Goal: Information Seeking & Learning: Learn about a topic

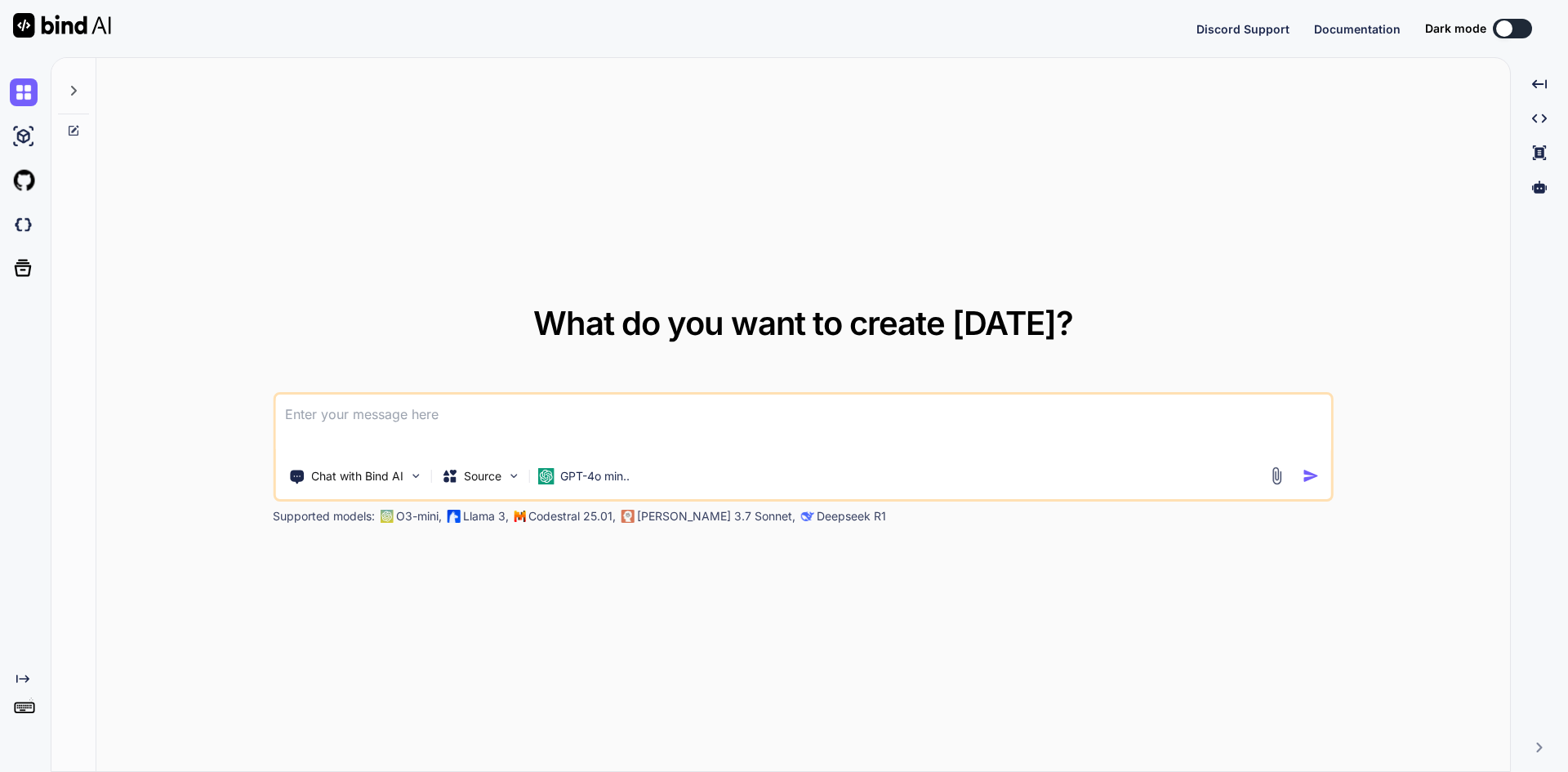
click at [345, 404] on textarea at bounding box center [803, 424] width 1056 height 60
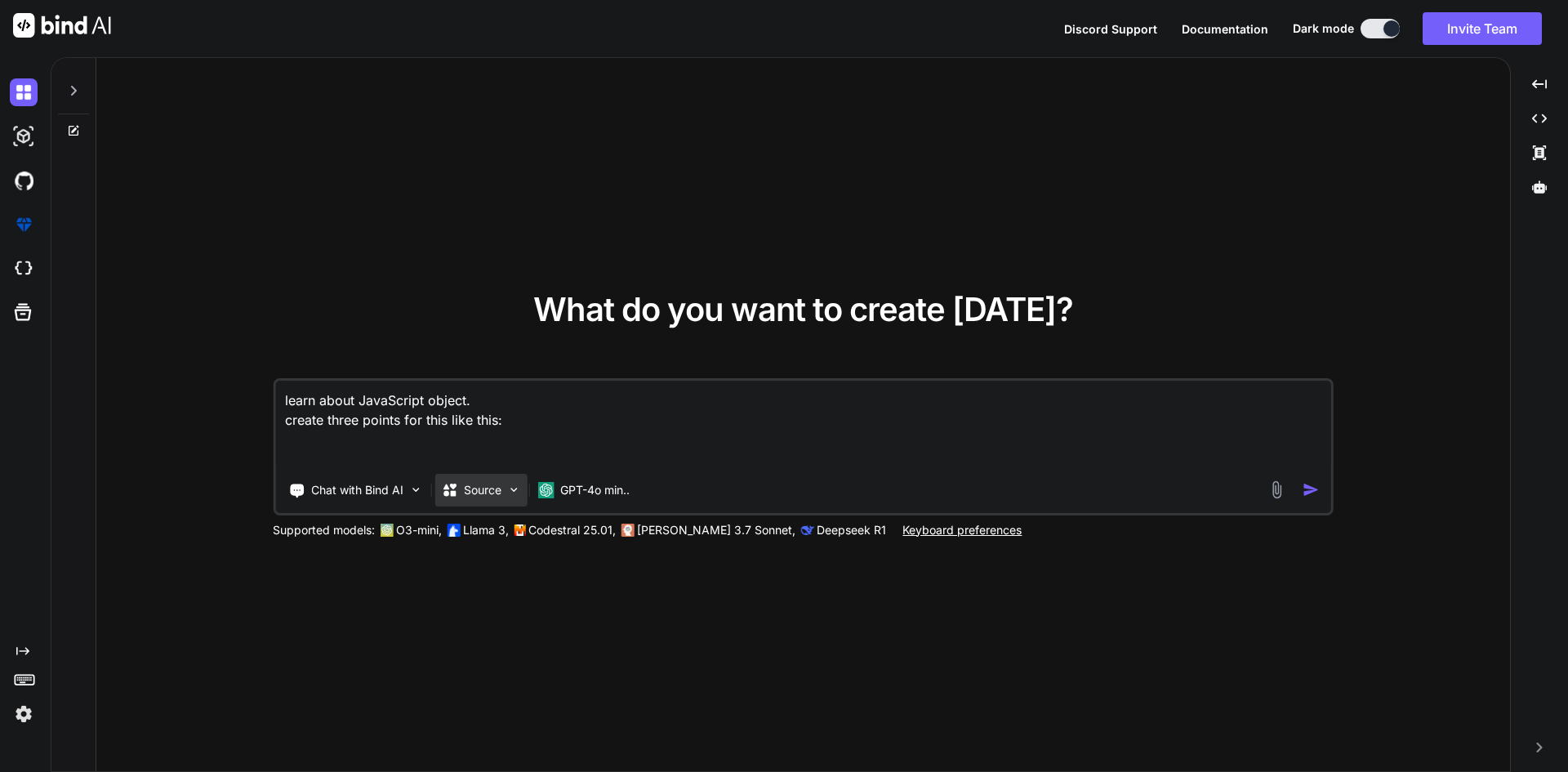
paste textarea "• Practised creating and accessing arrays to understand how they can hold diffe…"
type textarea "learn about JavaScript object. create three points for this like this: • Practi…"
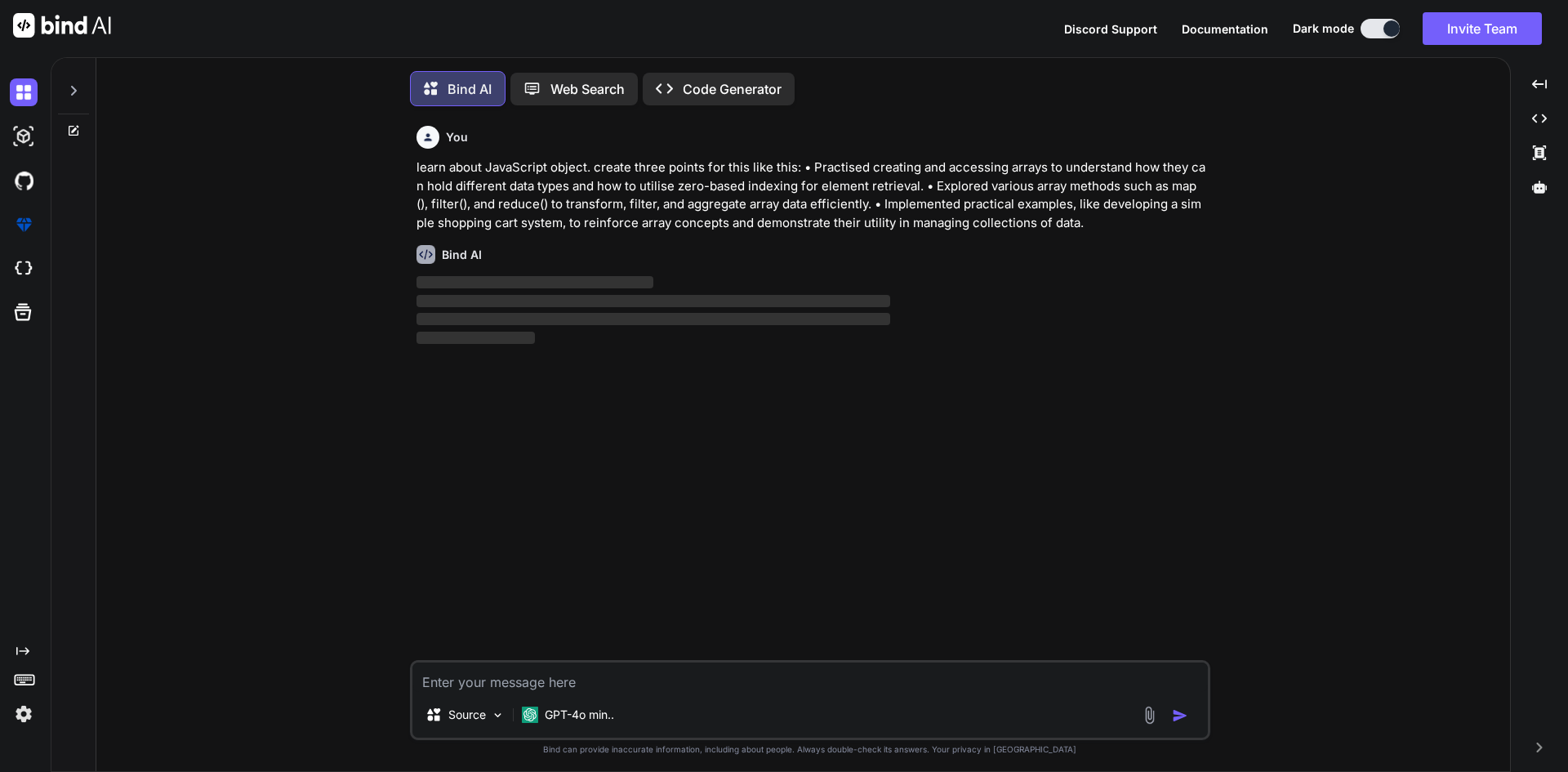
scroll to position [9, 0]
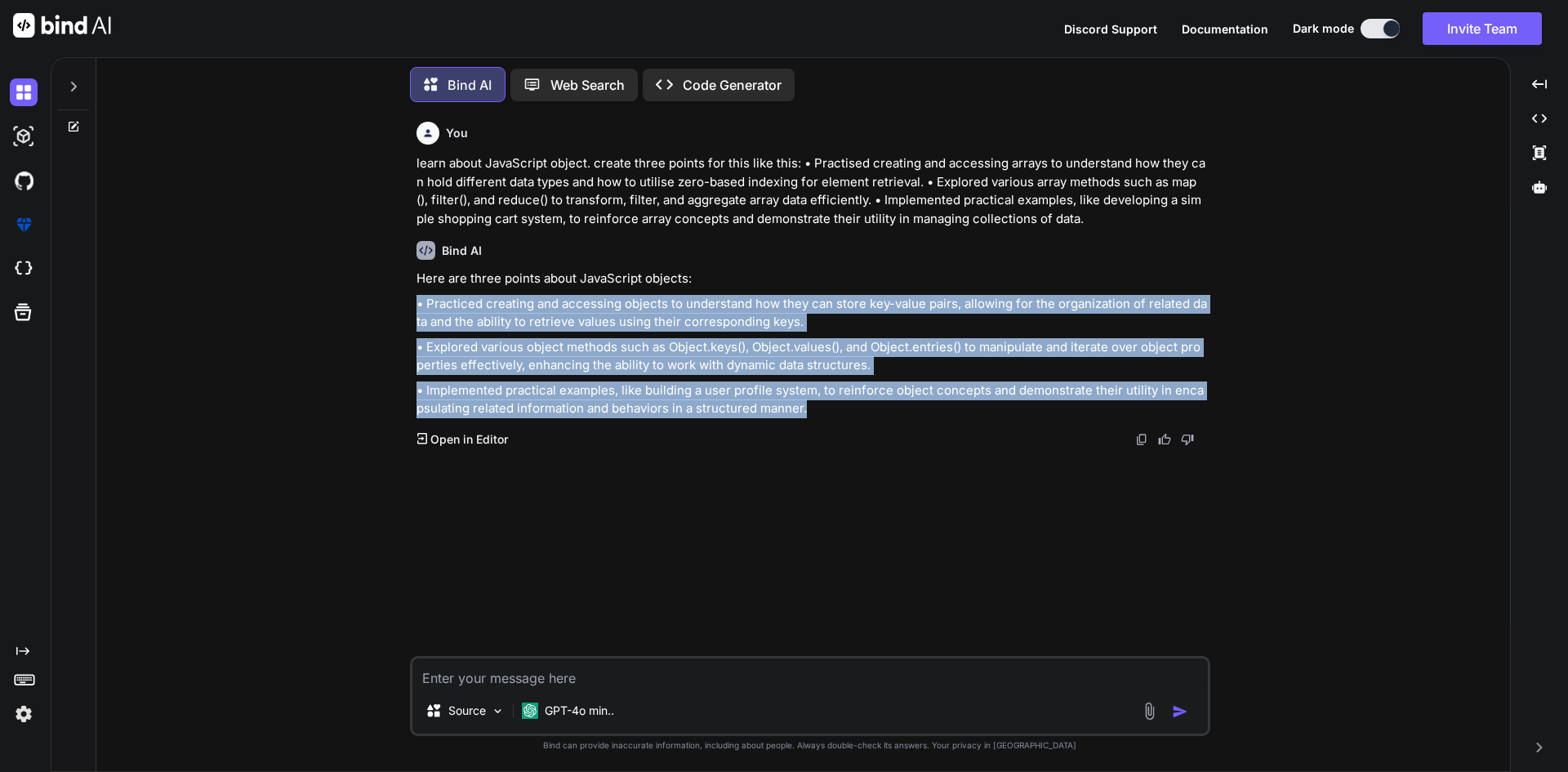
drag, startPoint x: 804, startPoint y: 404, endPoint x: 418, endPoint y: 304, distance: 398.7
click at [418, 304] on div "Here are three points about JavaScript objects: • Practiced creating and access…" at bounding box center [812, 343] width 791 height 148
copy div "• Practiced creating and accessing objects to understand how they can store key…"
click at [562, 677] on textarea at bounding box center [810, 672] width 795 height 30
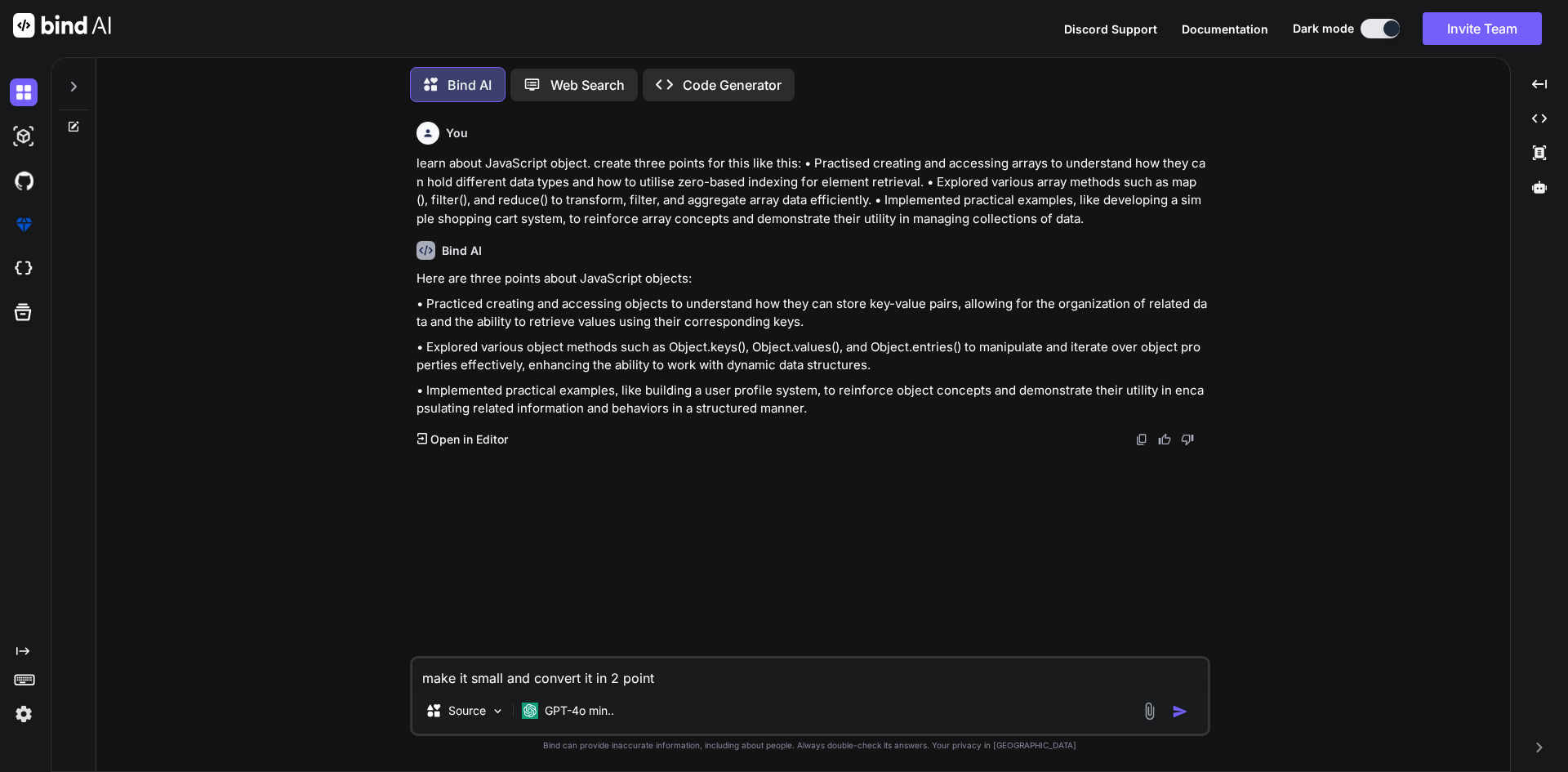
type textarea "make it small and convert it in 2 points"
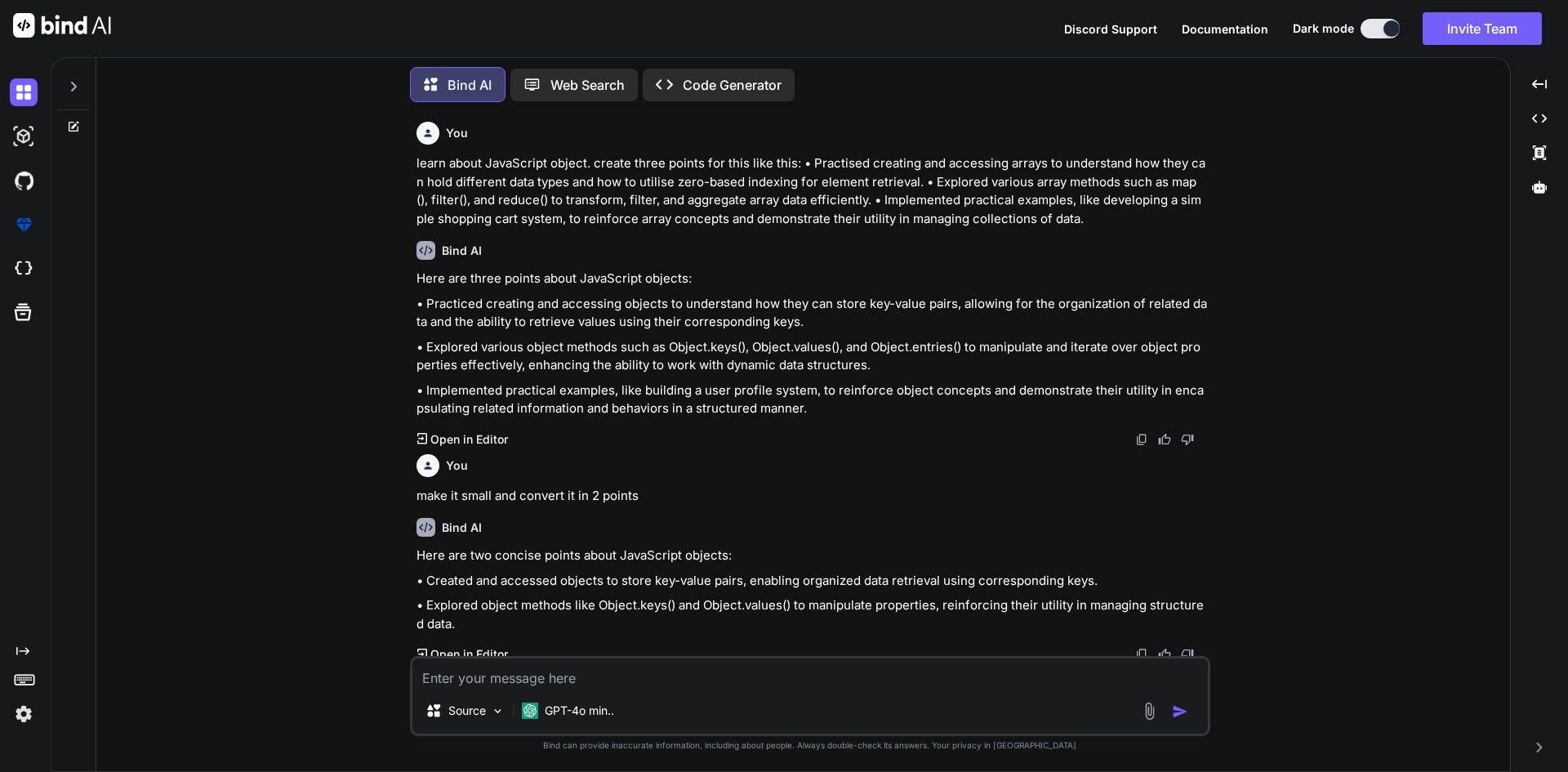
scroll to position [7, 0]
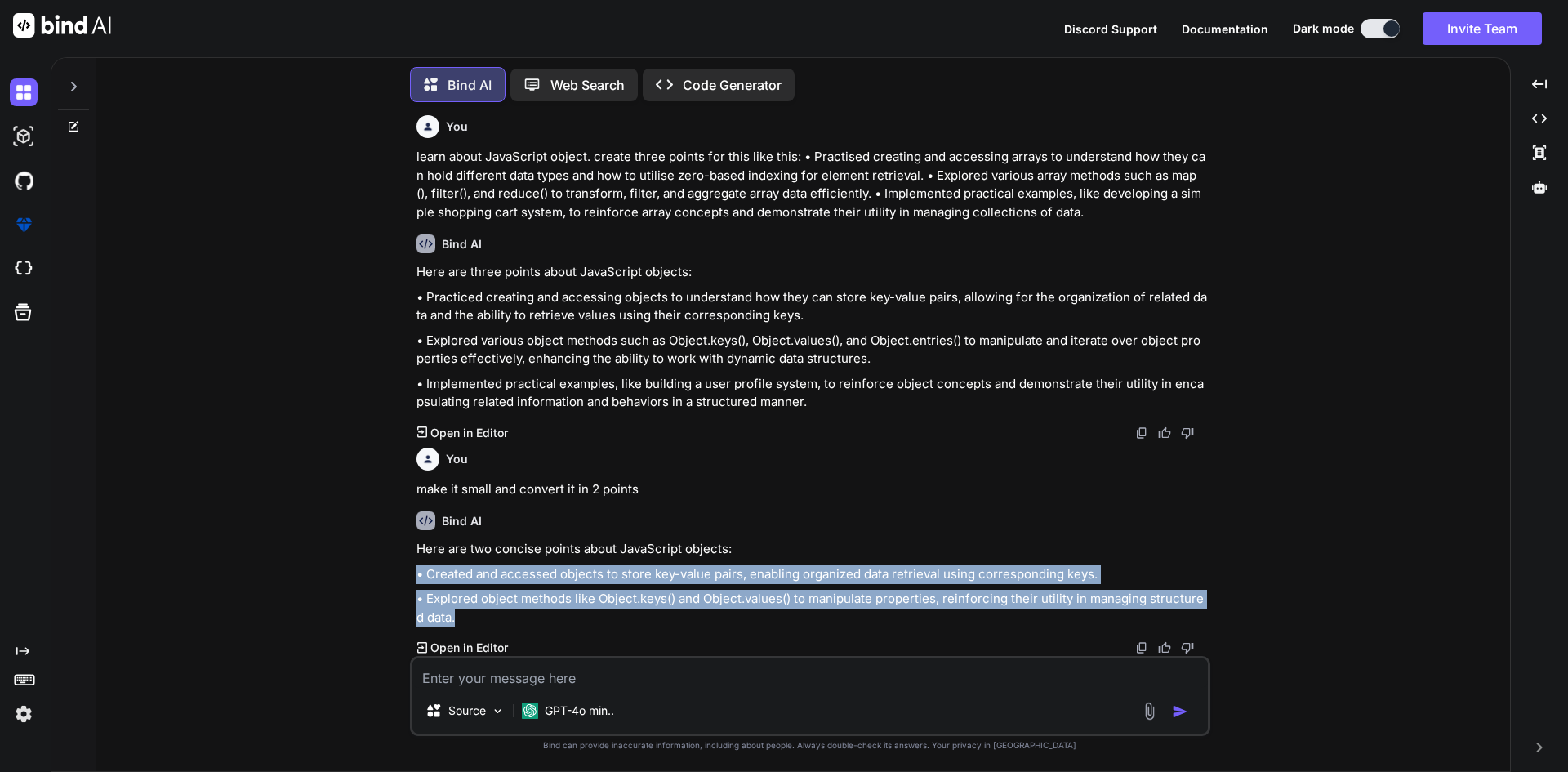
drag, startPoint x: 451, startPoint y: 616, endPoint x: 414, endPoint y: 576, distance: 54.5
click at [414, 576] on div "You learn about JavaScript object. create three points for this like this: • Pr…" at bounding box center [811, 385] width 797 height 540
copy div "• Created and accessed objects to store key-value pairs, enabling organized dat…"
